Goal: Learn about a topic: Learn about a topic

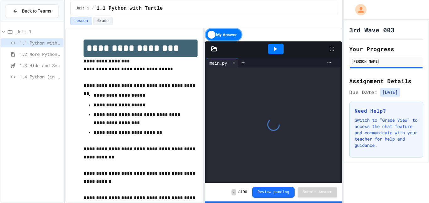
click at [50, 73] on span "1.4 Python (in Groups)" at bounding box center [39, 76] width 41 height 7
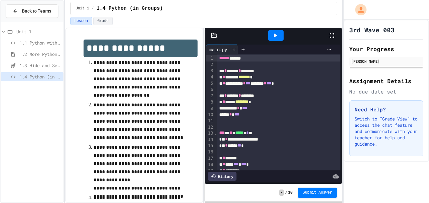
click at [273, 39] on div at bounding box center [275, 35] width 15 height 11
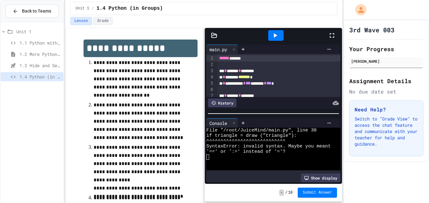
click at [273, 40] on div at bounding box center [275, 35] width 15 height 11
click at [329, 34] on icon at bounding box center [332, 36] width 8 height 8
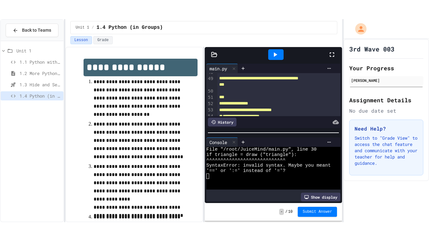
scroll to position [306, 0]
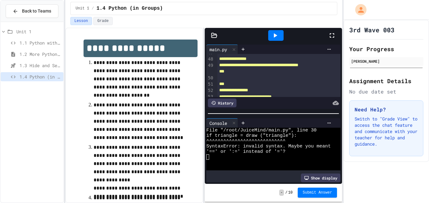
click at [336, 33] on div at bounding box center [335, 35] width 14 height 17
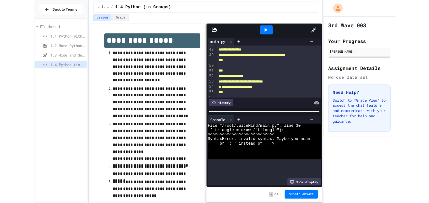
scroll to position [293, 0]
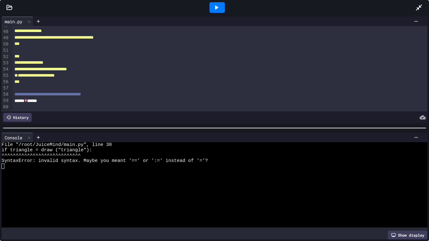
click at [420, 8] on icon at bounding box center [419, 8] width 8 height 8
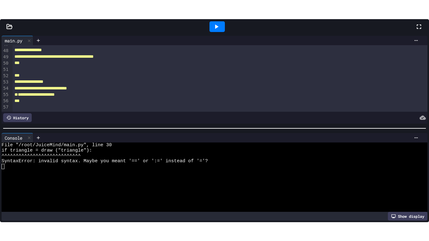
scroll to position [305, 0]
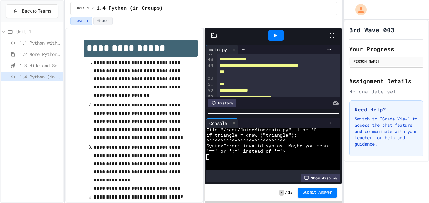
click at [334, 34] on icon at bounding box center [332, 35] width 4 height 4
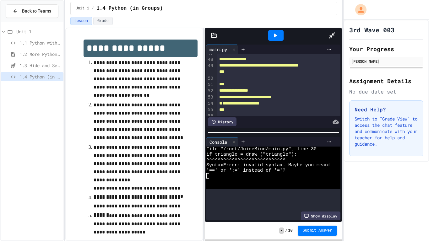
scroll to position [293, 0]
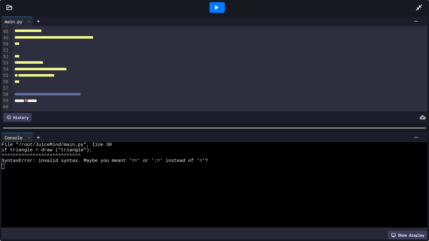
click at [221, 4] on div at bounding box center [216, 7] width 15 height 11
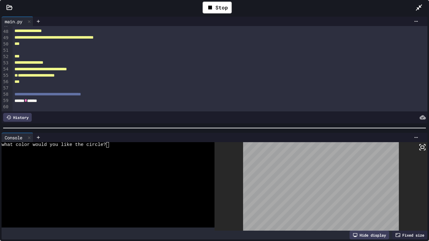
click at [422, 147] on icon at bounding box center [422, 147] width 8 height 8
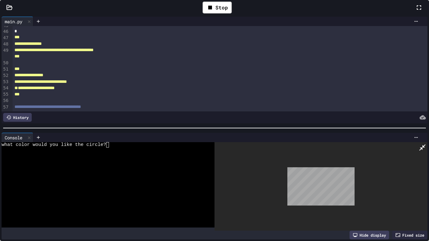
scroll to position [305, 0]
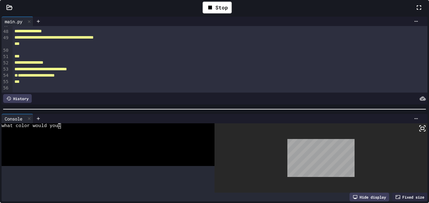
click at [415, 17] on div at bounding box center [422, 7] width 14 height 18
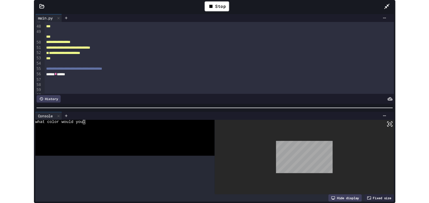
scroll to position [293, 0]
